Goal: Task Accomplishment & Management: Manage account settings

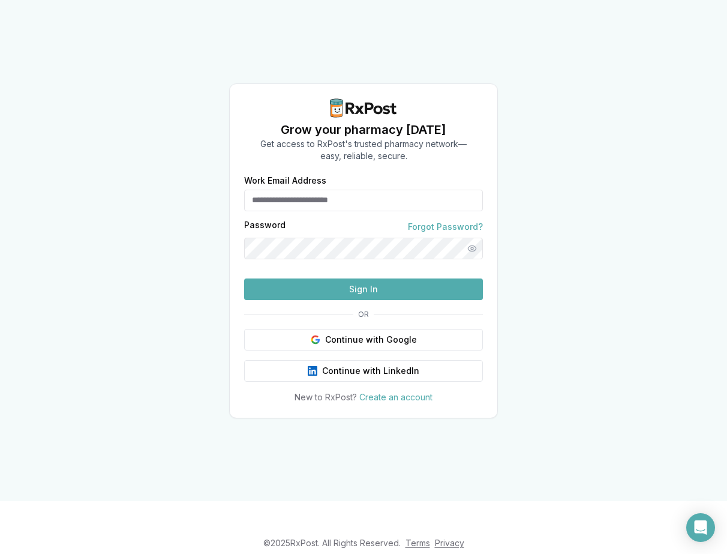
type input "**********"
click at [384, 300] on button "Sign In" at bounding box center [363, 289] width 239 height 22
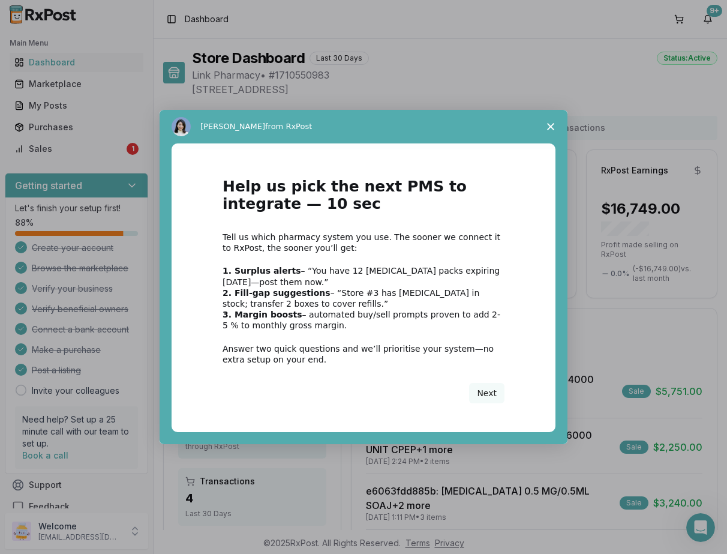
click at [549, 130] on icon "Close survey" at bounding box center [550, 126] width 7 height 7
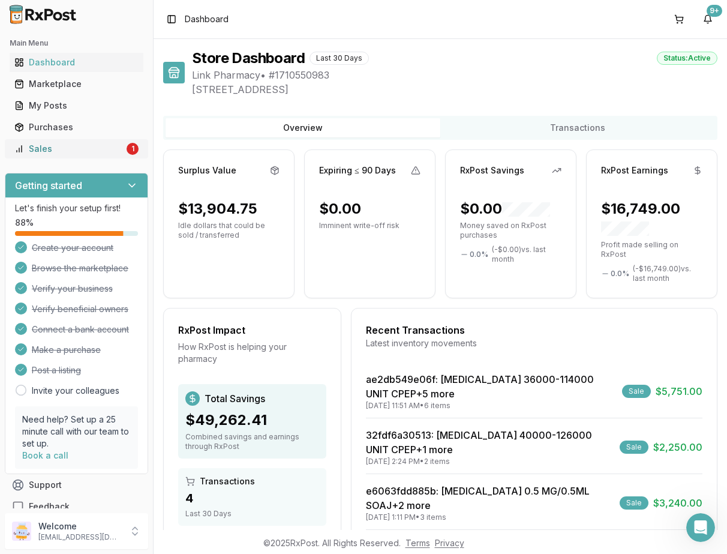
click at [106, 148] on div "Sales" at bounding box center [69, 149] width 110 height 12
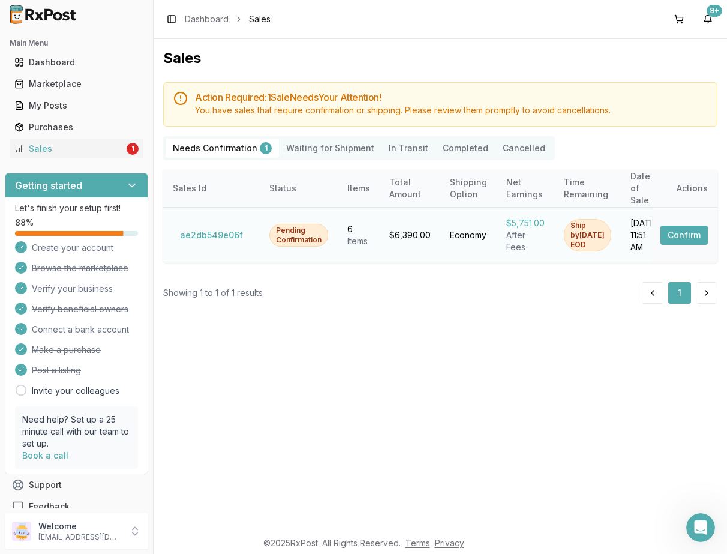
click at [680, 227] on button "Confirm" at bounding box center [683, 235] width 47 height 19
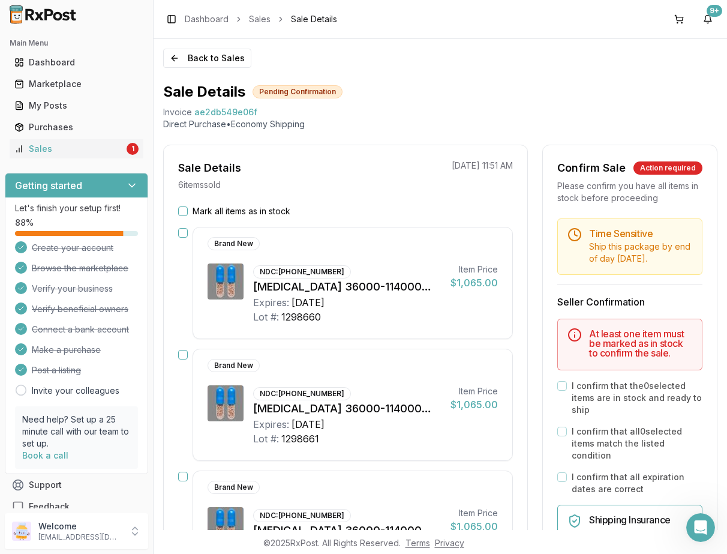
click at [184, 212] on button "Mark all items as in stock" at bounding box center [183, 211] width 10 height 10
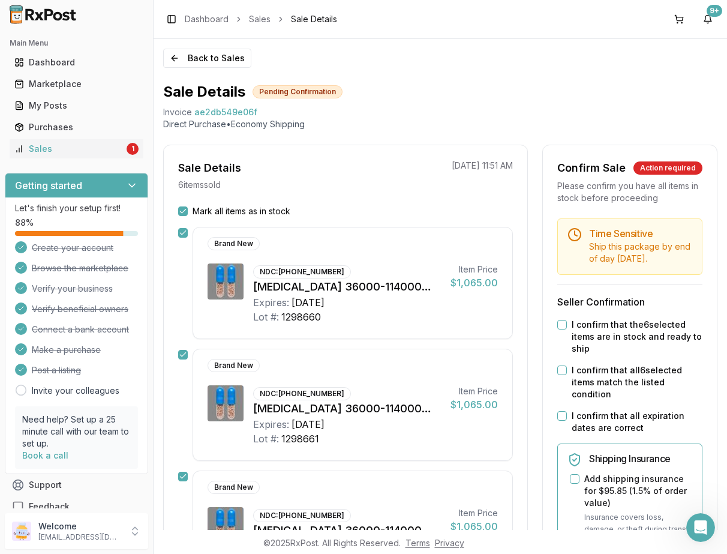
click at [557, 329] on button "I confirm that the 6 selected items are in stock and ready to ship" at bounding box center [562, 325] width 10 height 10
click at [560, 375] on button "I confirm that all 6 selected items match the listed condition" at bounding box center [562, 370] width 10 height 10
click at [560, 416] on button "I confirm that all expiration dates are correct" at bounding box center [562, 416] width 10 height 10
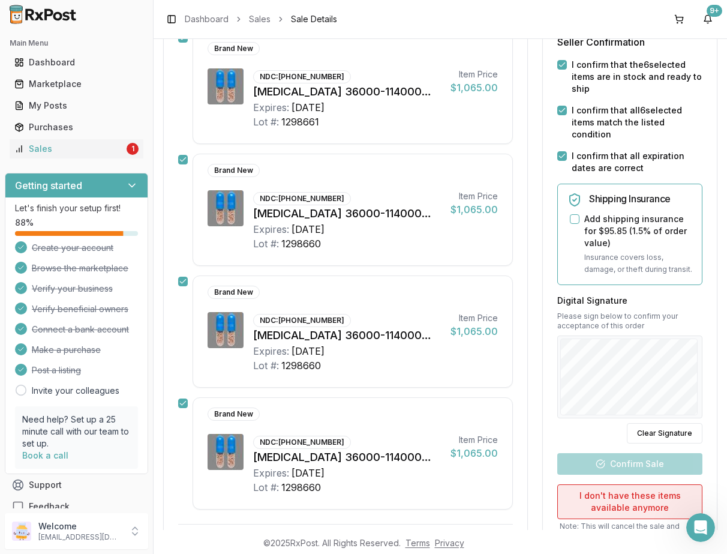
scroll to position [540, 0]
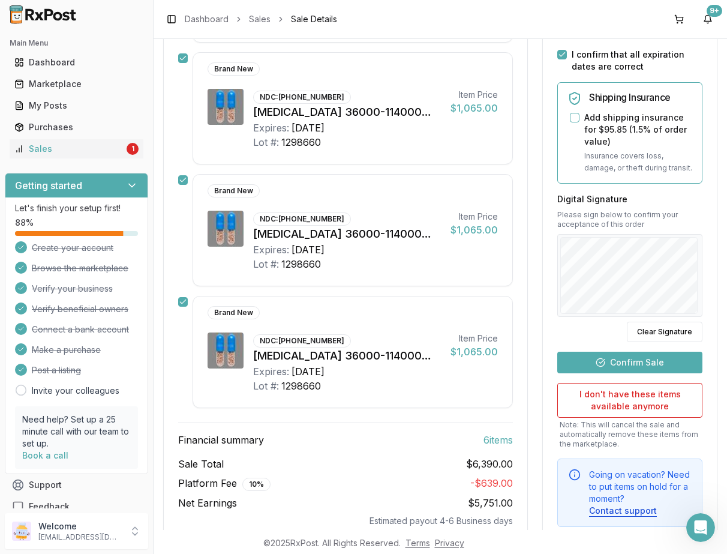
click at [638, 357] on button "Confirm Sale" at bounding box center [629, 362] width 145 height 22
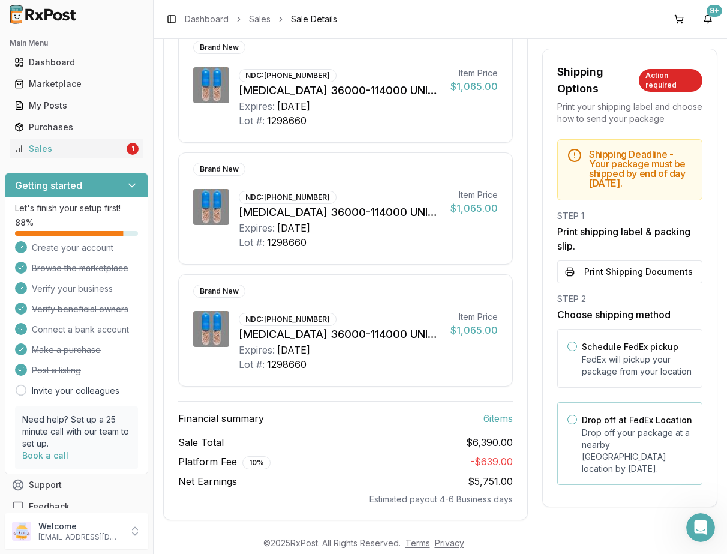
click at [572, 424] on button "Drop off at FedEx Location" at bounding box center [572, 419] width 10 height 10
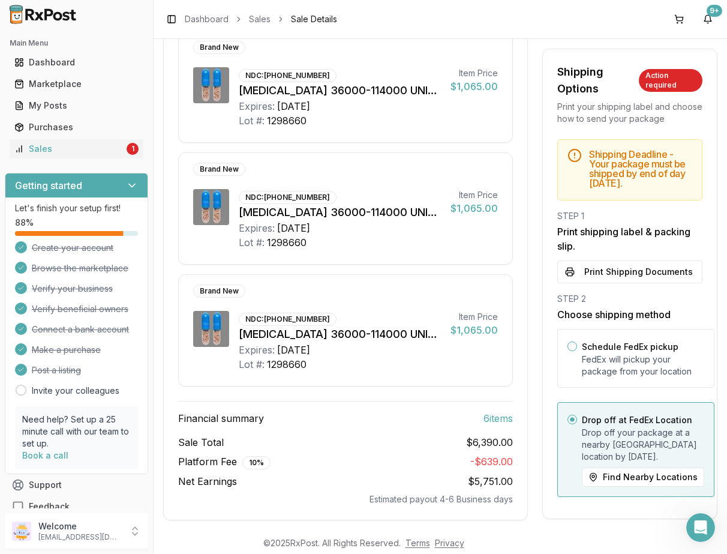
scroll to position [549, 0]
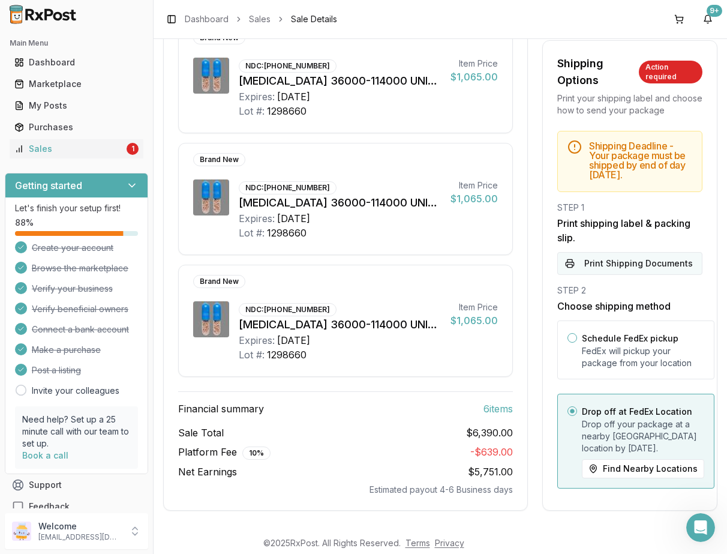
click at [605, 264] on button "Print Shipping Documents" at bounding box center [629, 263] width 145 height 23
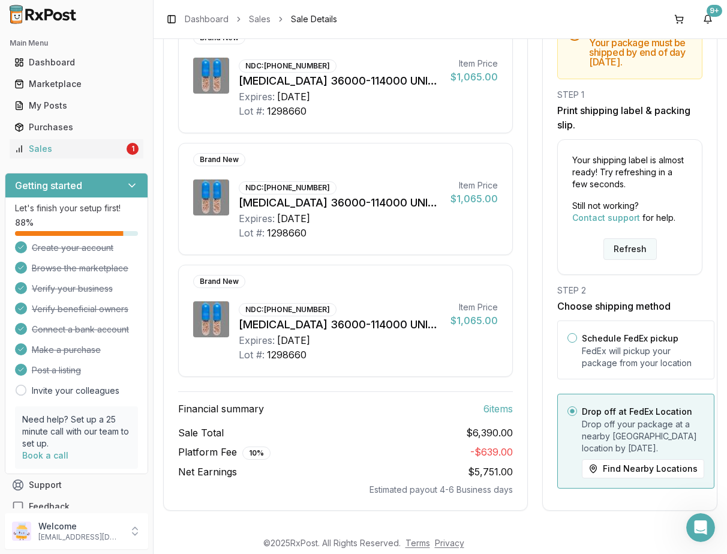
click at [617, 254] on button "Refresh" at bounding box center [629, 249] width 53 height 22
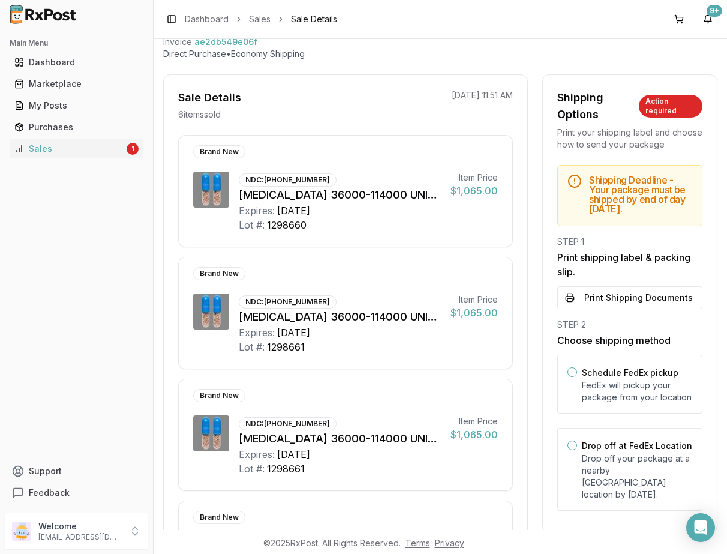
scroll to position [120, 0]
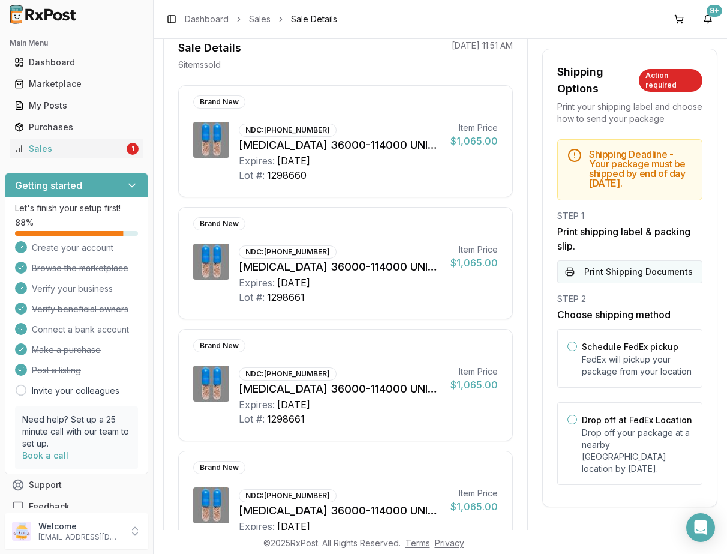
click at [622, 278] on button "Print Shipping Documents" at bounding box center [629, 271] width 145 height 23
